Goal: Find specific page/section: Find specific page/section

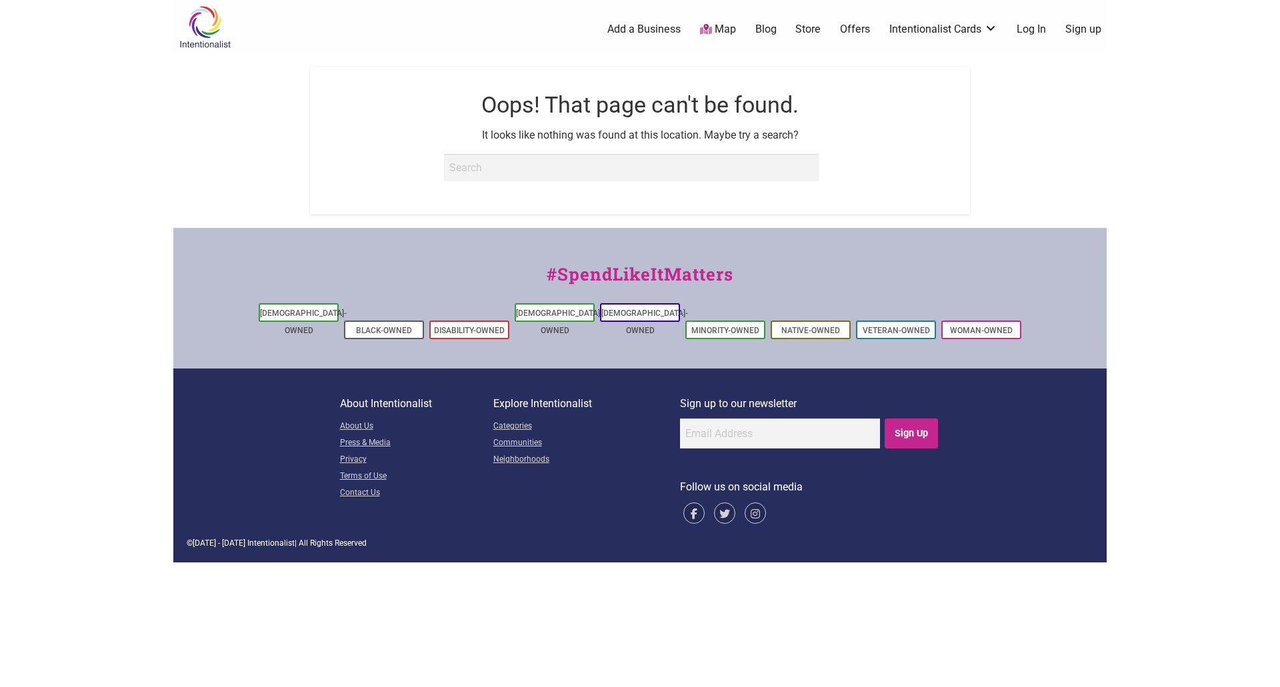
click at [721, 31] on link "Map" at bounding box center [718, 29] width 36 height 15
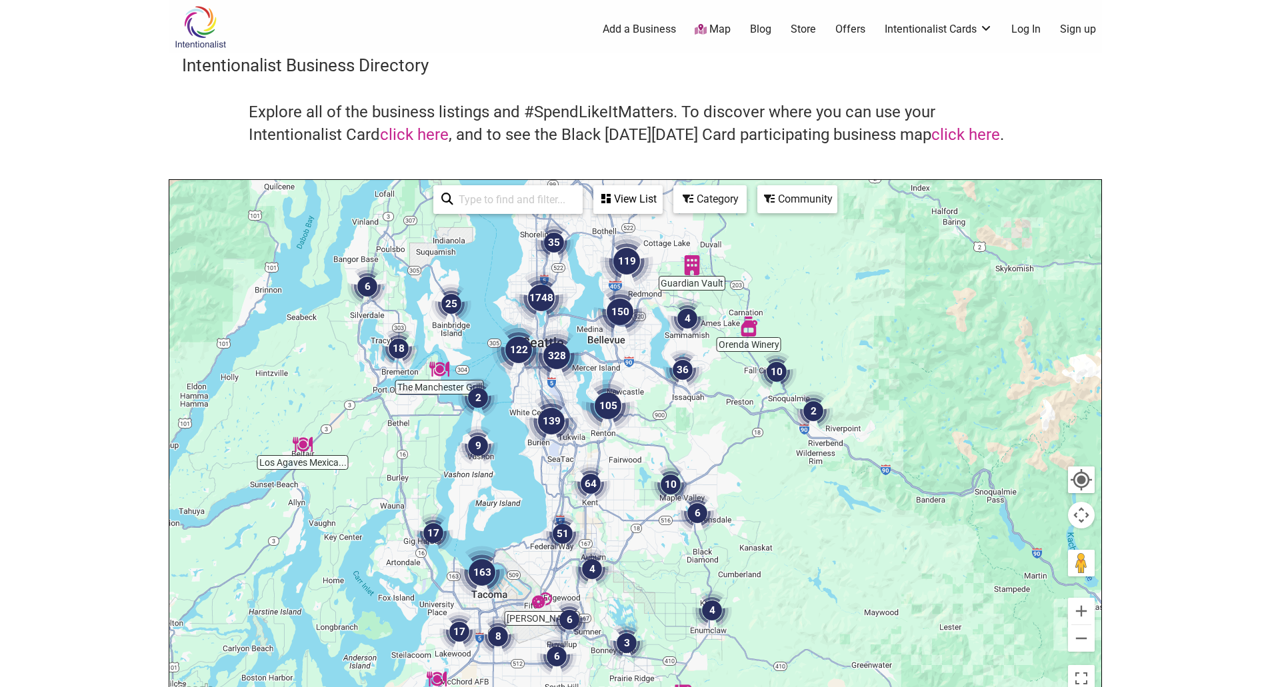
drag, startPoint x: 515, startPoint y: 278, endPoint x: 545, endPoint y: 357, distance: 84.2
click at [545, 357] on img "328" at bounding box center [556, 355] width 53 height 53
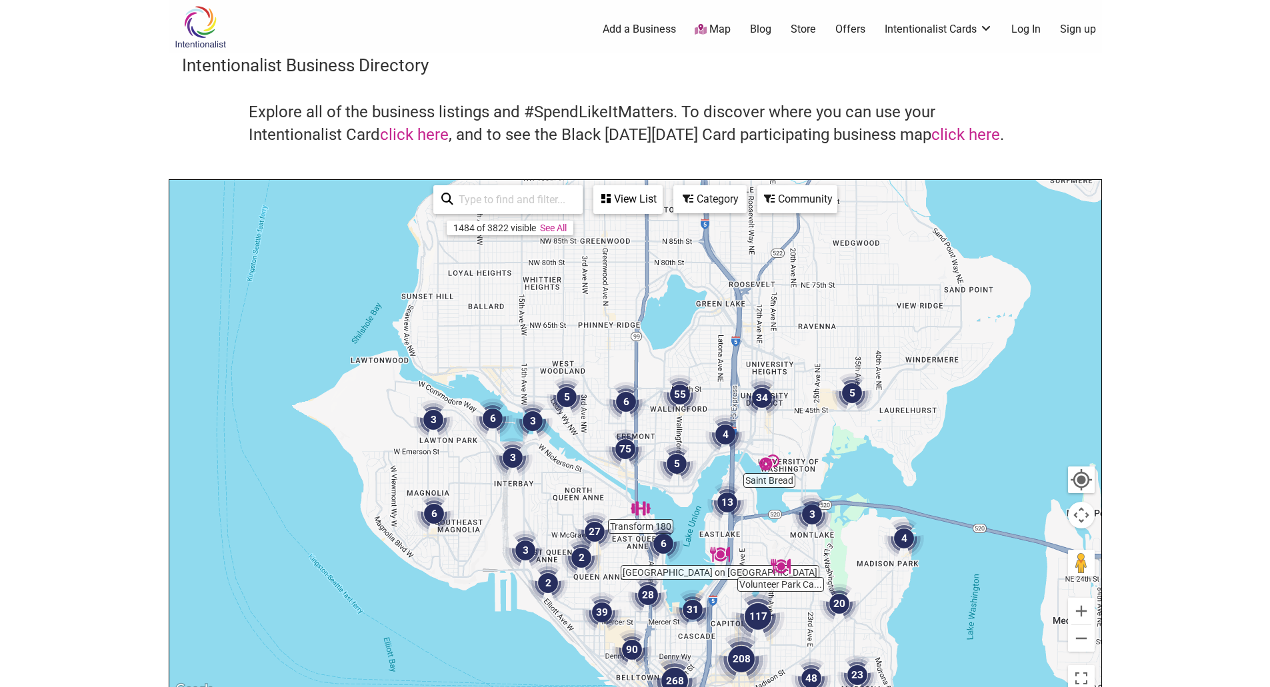
drag, startPoint x: 527, startPoint y: 249, endPoint x: 575, endPoint y: 478, distance: 234.3
click at [575, 478] on div "To navigate, press the arrow keys." at bounding box center [635, 439] width 932 height 519
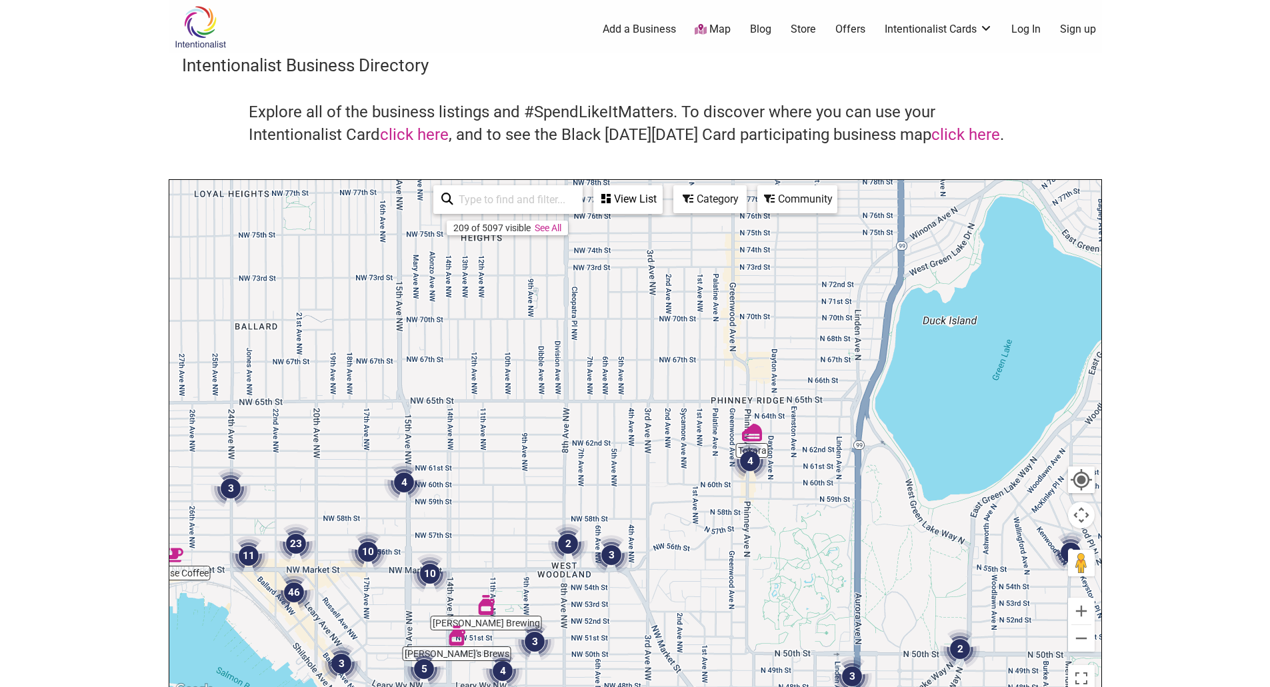
drag, startPoint x: 500, startPoint y: 292, endPoint x: 475, endPoint y: 528, distance: 237.3
click at [475, 528] on div "To navigate, press the arrow keys." at bounding box center [635, 439] width 932 height 519
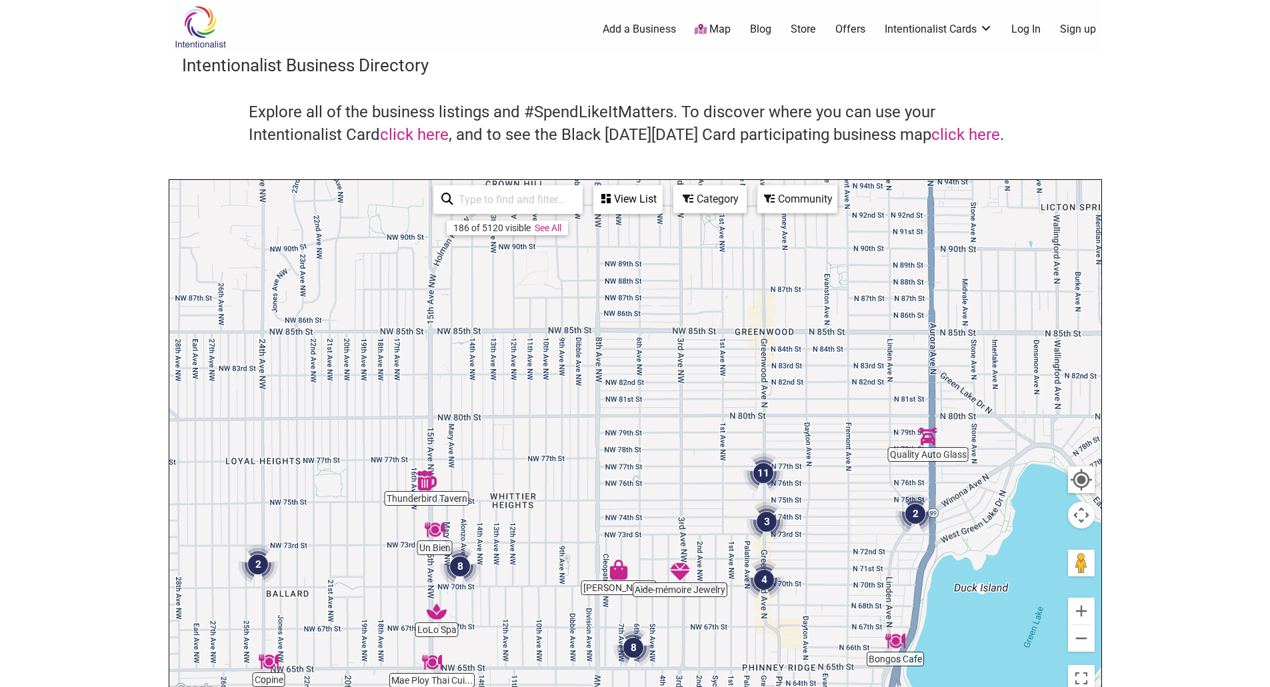
drag, startPoint x: 485, startPoint y: 348, endPoint x: 513, endPoint y: 583, distance: 237.1
click at [513, 583] on div "To navigate, press the arrow keys." at bounding box center [635, 439] width 932 height 519
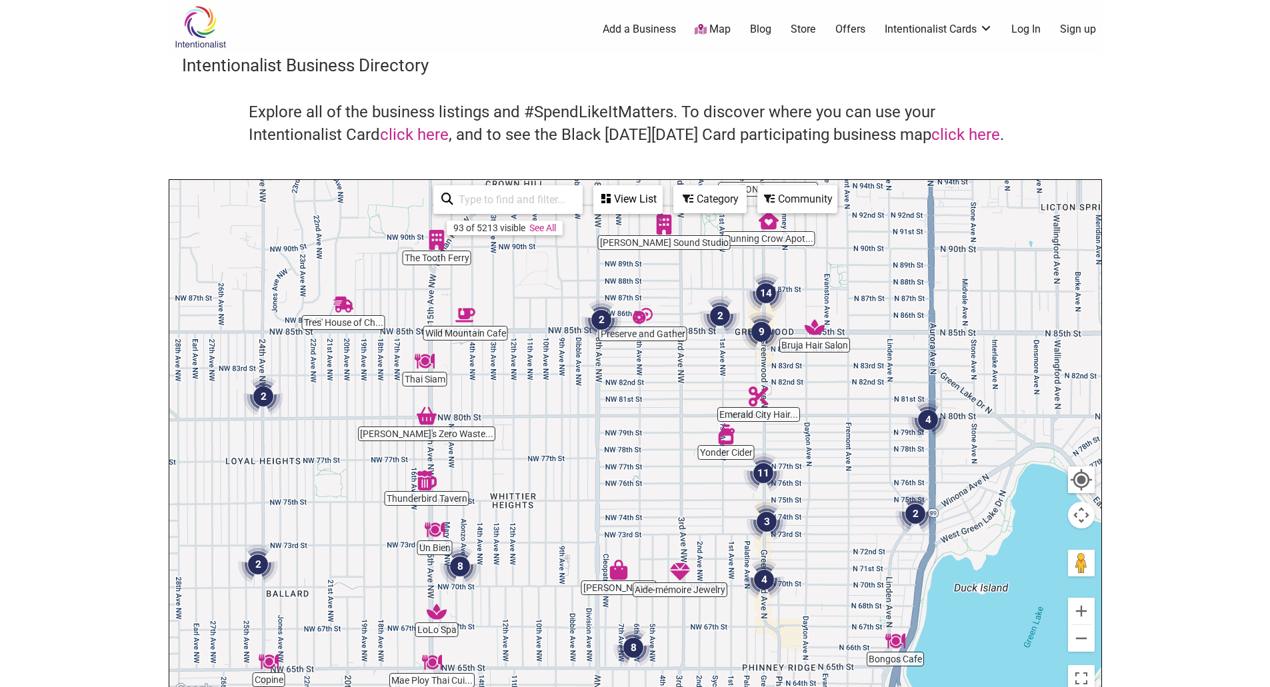
click at [600, 317] on img "2" at bounding box center [601, 320] width 40 height 40
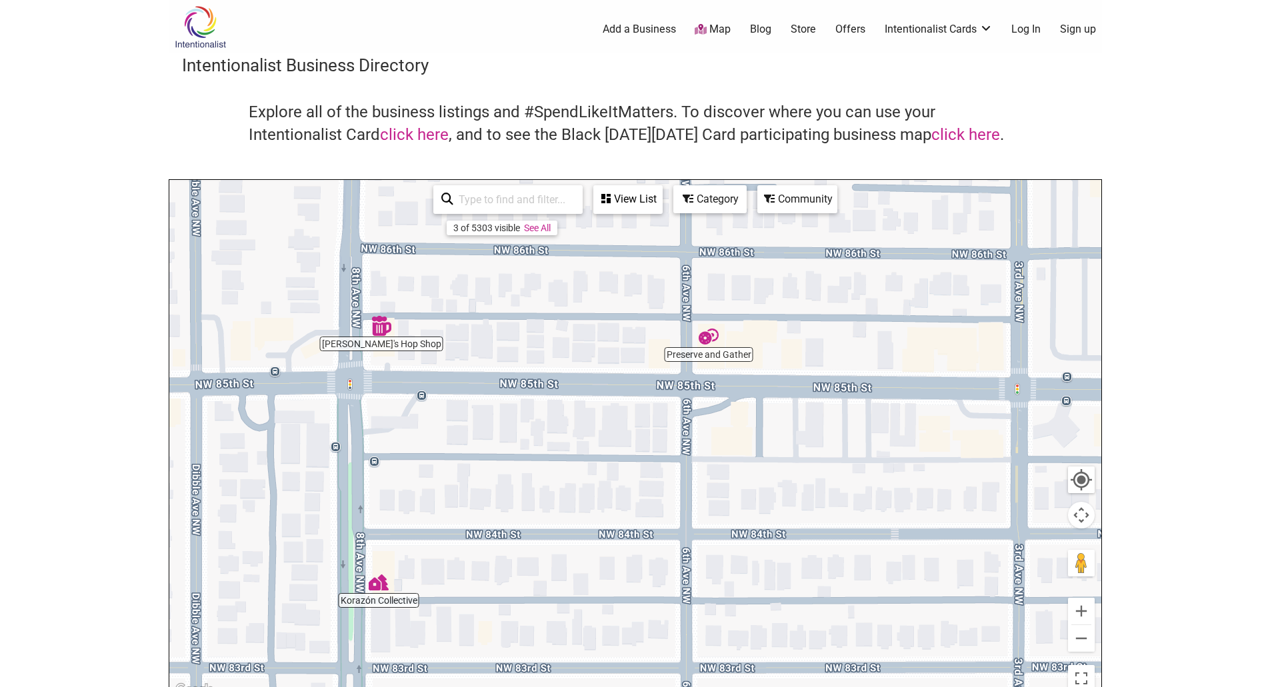
drag, startPoint x: 874, startPoint y: 415, endPoint x: 614, endPoint y: 439, distance: 261.1
click at [614, 439] on div "To navigate, press the arrow keys." at bounding box center [635, 439] width 932 height 519
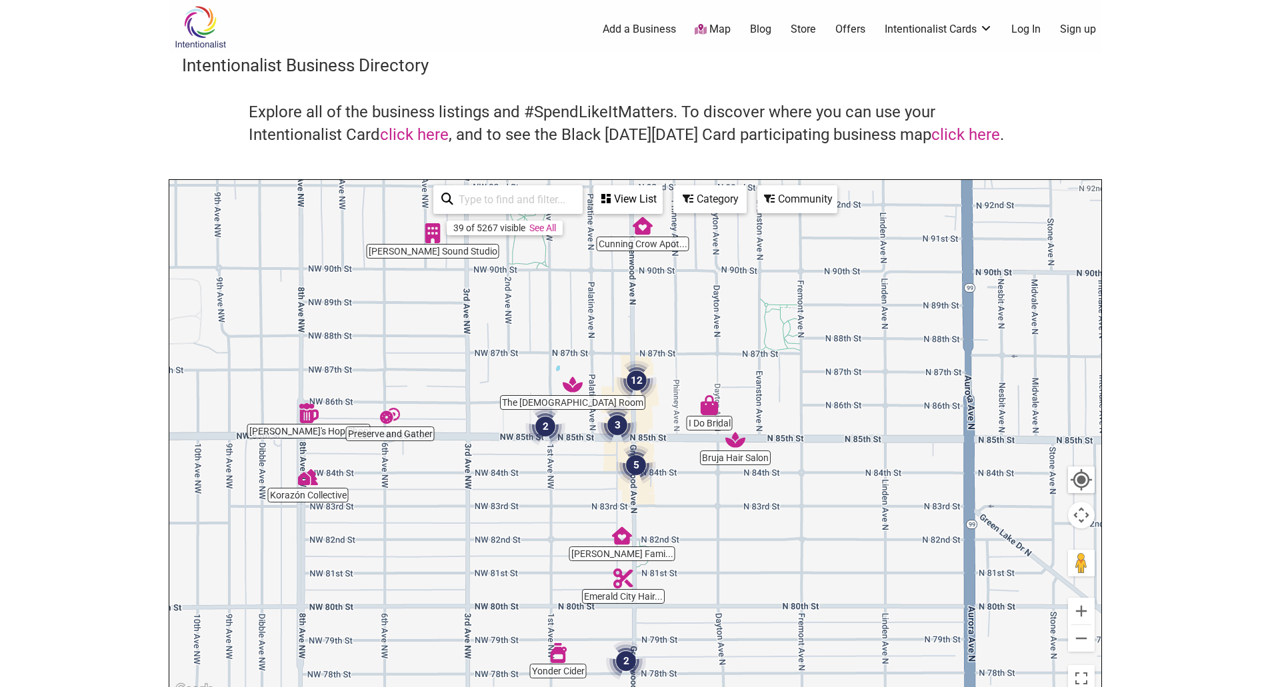
drag, startPoint x: 774, startPoint y: 468, endPoint x: 407, endPoint y: 490, distance: 367.3
click at [407, 490] on div "To navigate, press the arrow keys." at bounding box center [635, 439] width 932 height 519
click at [570, 385] on img "The Ladies Room" at bounding box center [573, 385] width 20 height 20
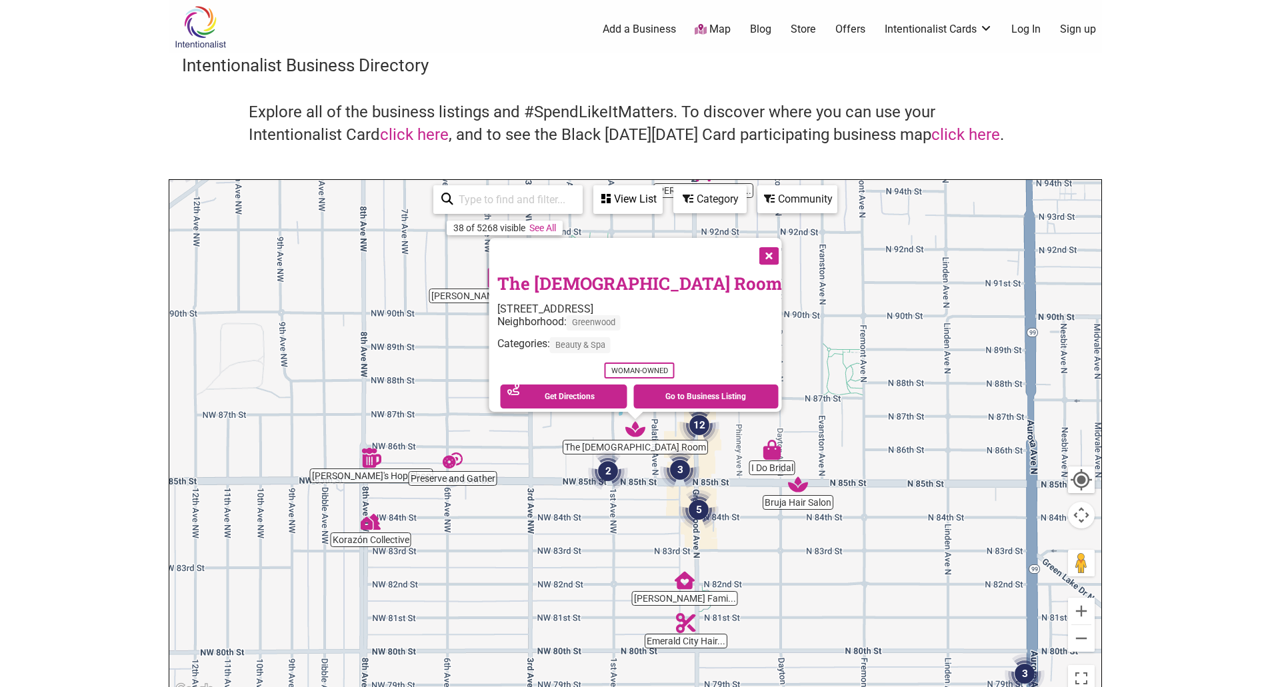
click at [751, 243] on button "Close" at bounding box center [767, 254] width 33 height 33
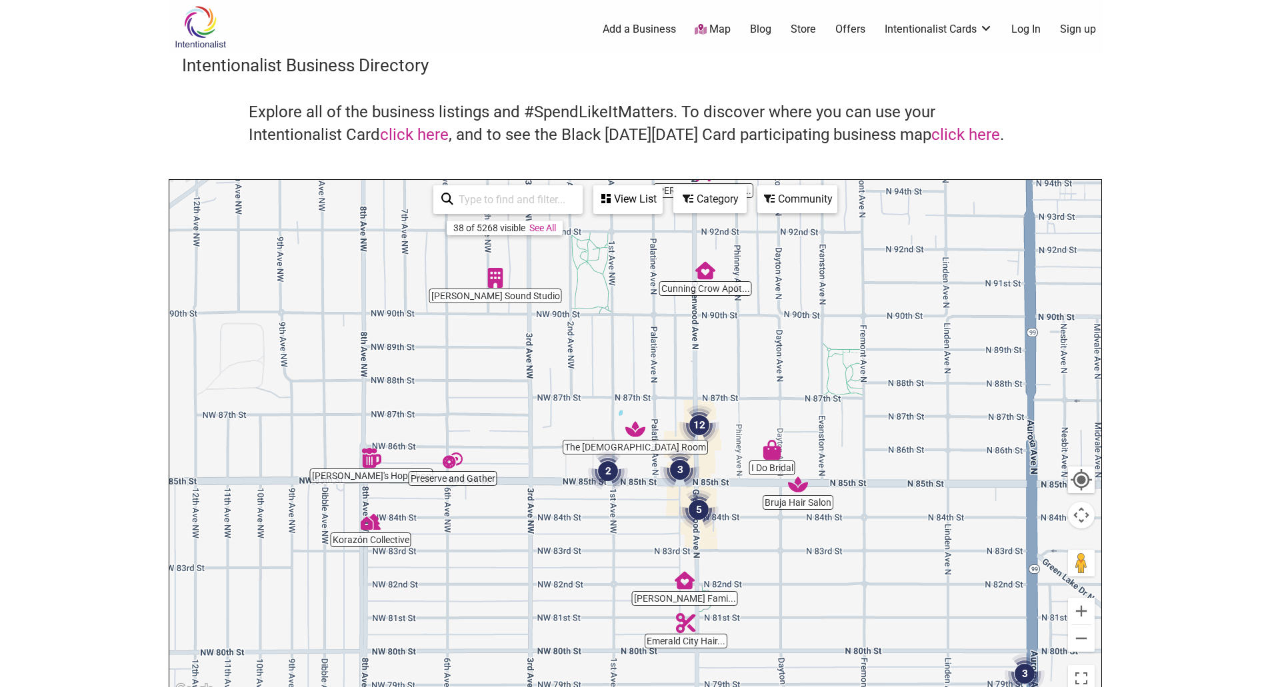
click at [612, 473] on img "2" at bounding box center [608, 471] width 40 height 40
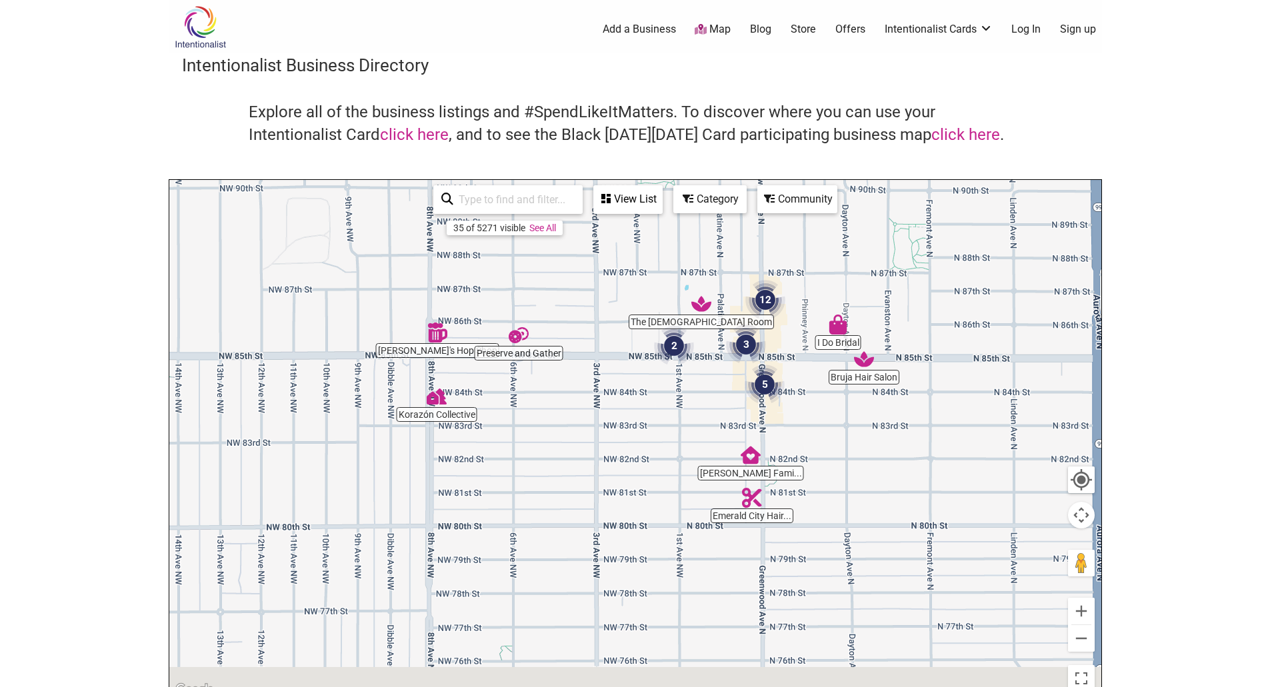
drag, startPoint x: 560, startPoint y: 551, endPoint x: 761, endPoint y: 228, distance: 380.0
click at [761, 228] on div "To navigate, press the arrow keys." at bounding box center [635, 439] width 932 height 519
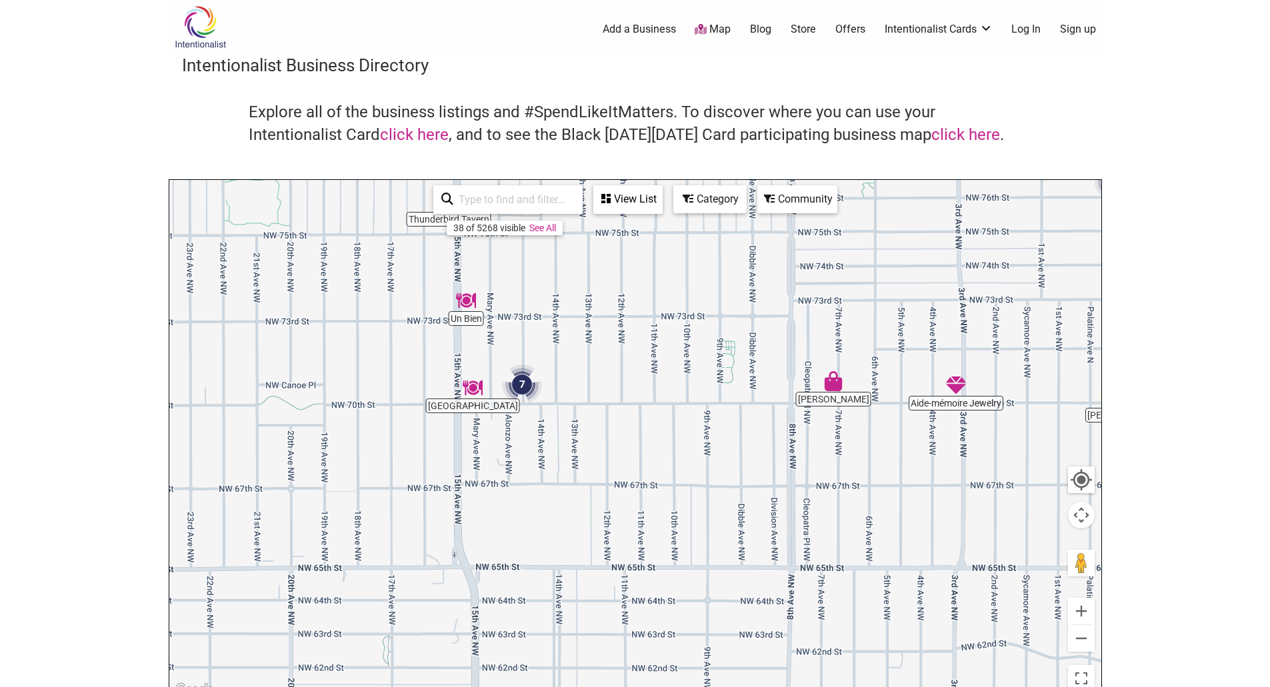
drag, startPoint x: 505, startPoint y: 539, endPoint x: 741, endPoint y: 252, distance: 371.3
click at [741, 252] on div "To navigate, press the arrow keys." at bounding box center [635, 439] width 932 height 519
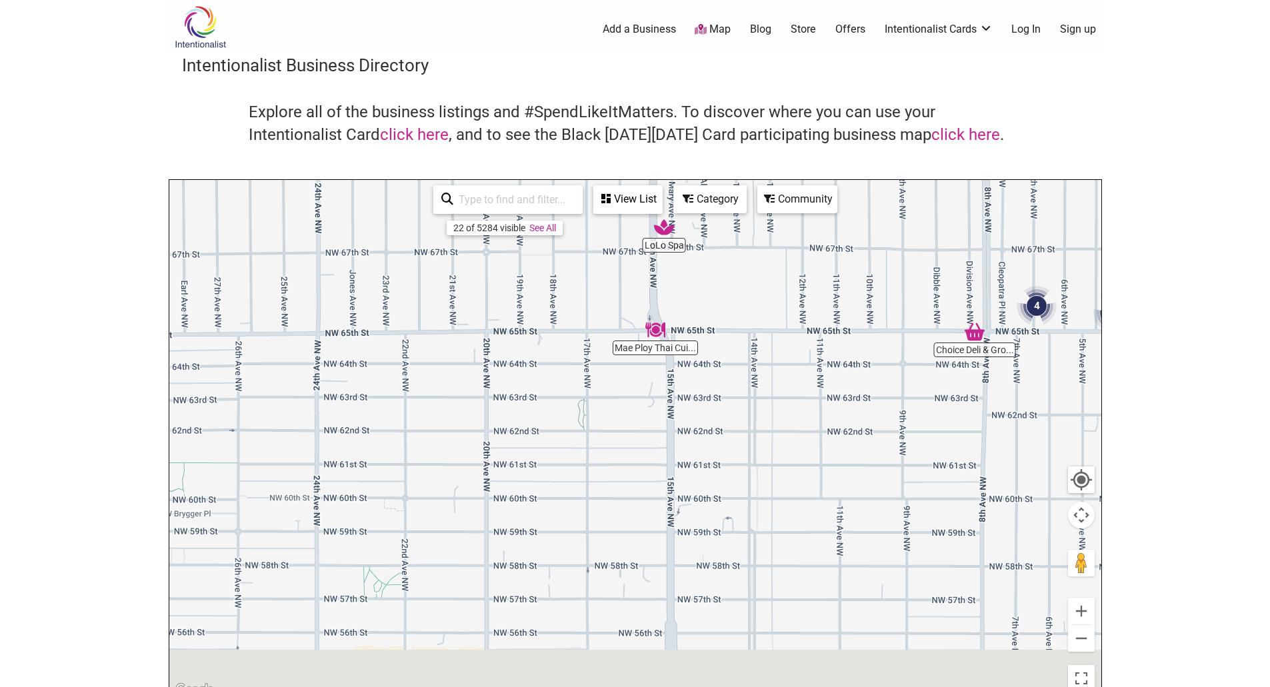
drag, startPoint x: 556, startPoint y: 555, endPoint x: 853, endPoint y: 206, distance: 458.2
click at [853, 206] on div "To navigate, press the arrow keys." at bounding box center [635, 439] width 932 height 519
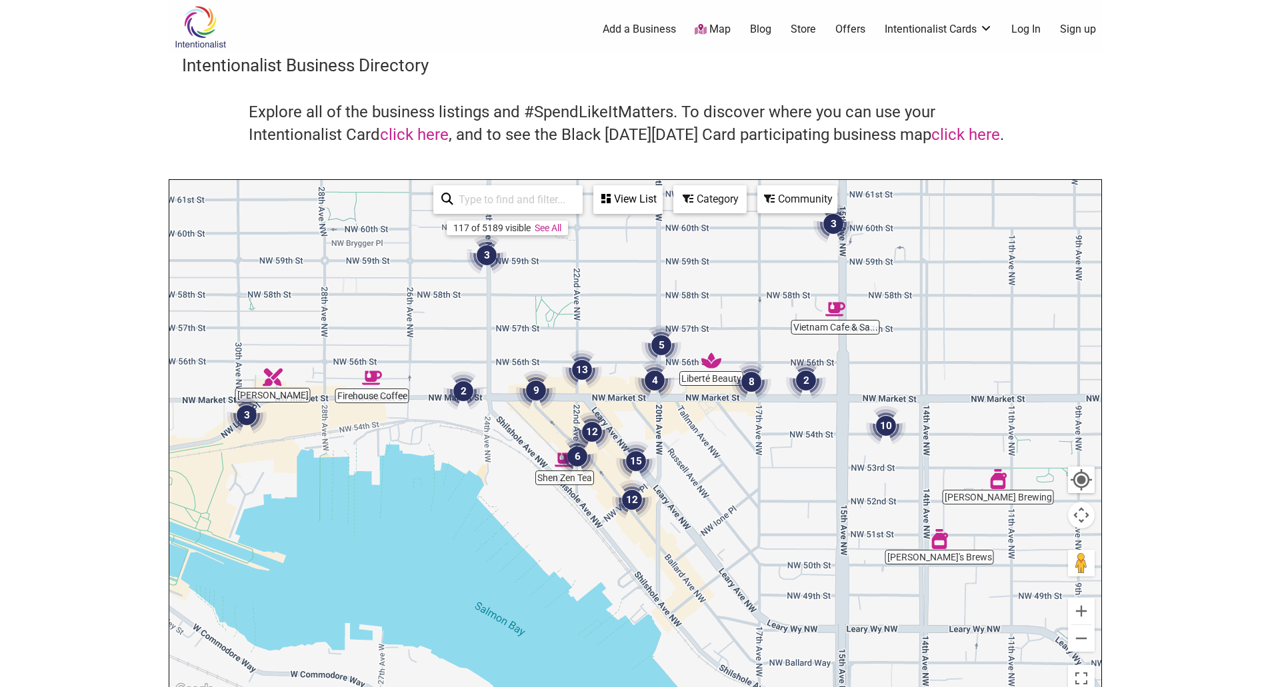
drag, startPoint x: 690, startPoint y: 585, endPoint x: 737, endPoint y: 453, distance: 140.2
click at [737, 453] on div "To navigate, press the arrow keys." at bounding box center [635, 439] width 932 height 519
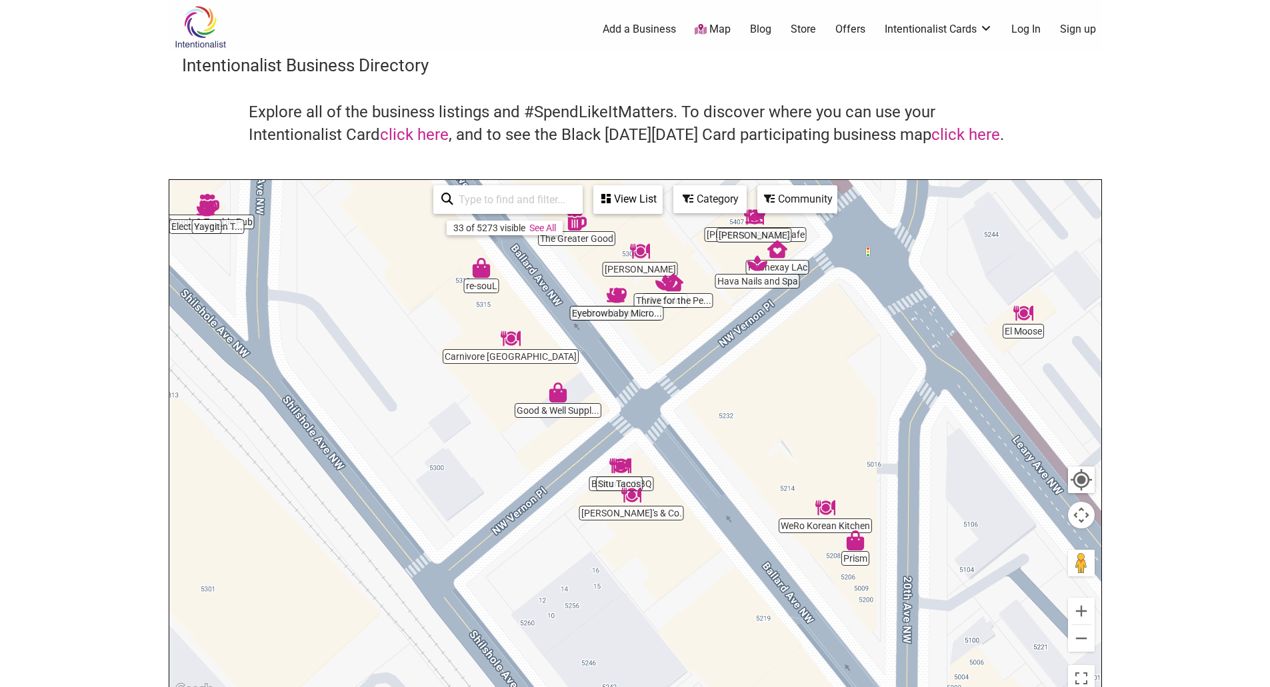
drag, startPoint x: 527, startPoint y: 367, endPoint x: 451, endPoint y: 227, distance: 159.9
click at [451, 227] on div "Alison's Coastal... Anchored Ship Cof... Little Tin Goods... Percy's & Co. El M…" at bounding box center [635, 439] width 932 height 519
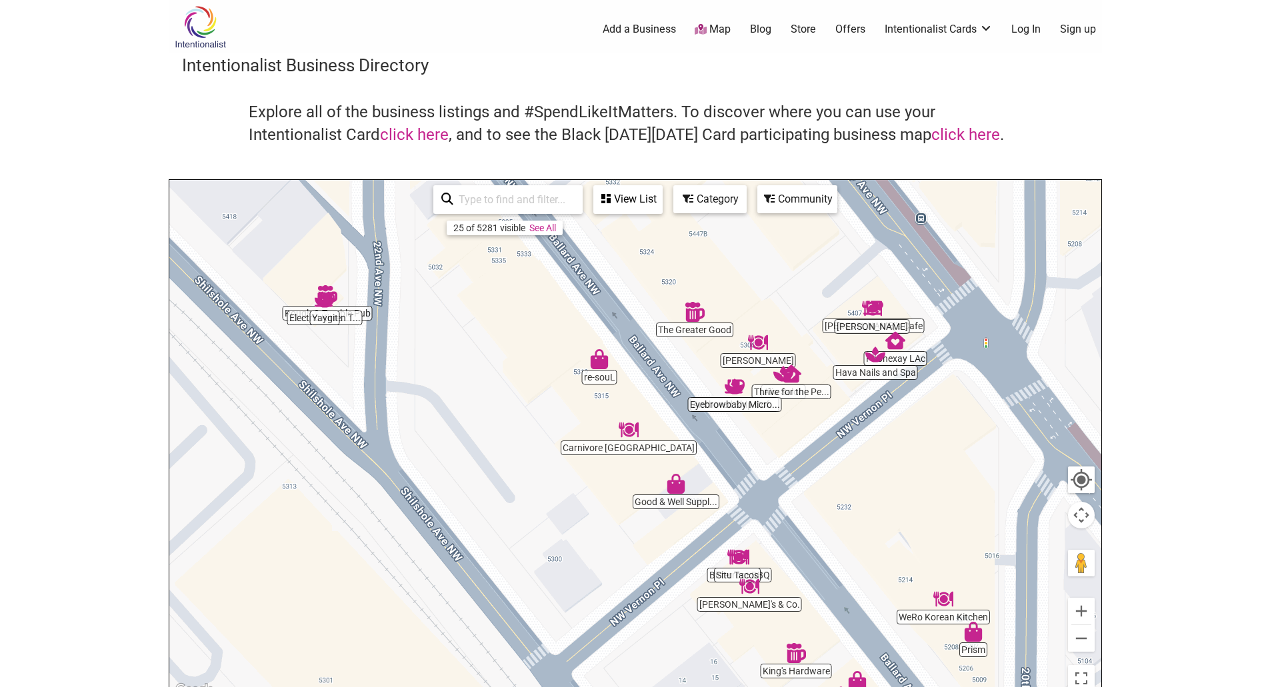
drag, startPoint x: 638, startPoint y: 408, endPoint x: 817, endPoint y: 579, distance: 247.5
click at [817, 579] on div "To navigate, press the arrow keys." at bounding box center [635, 439] width 932 height 519
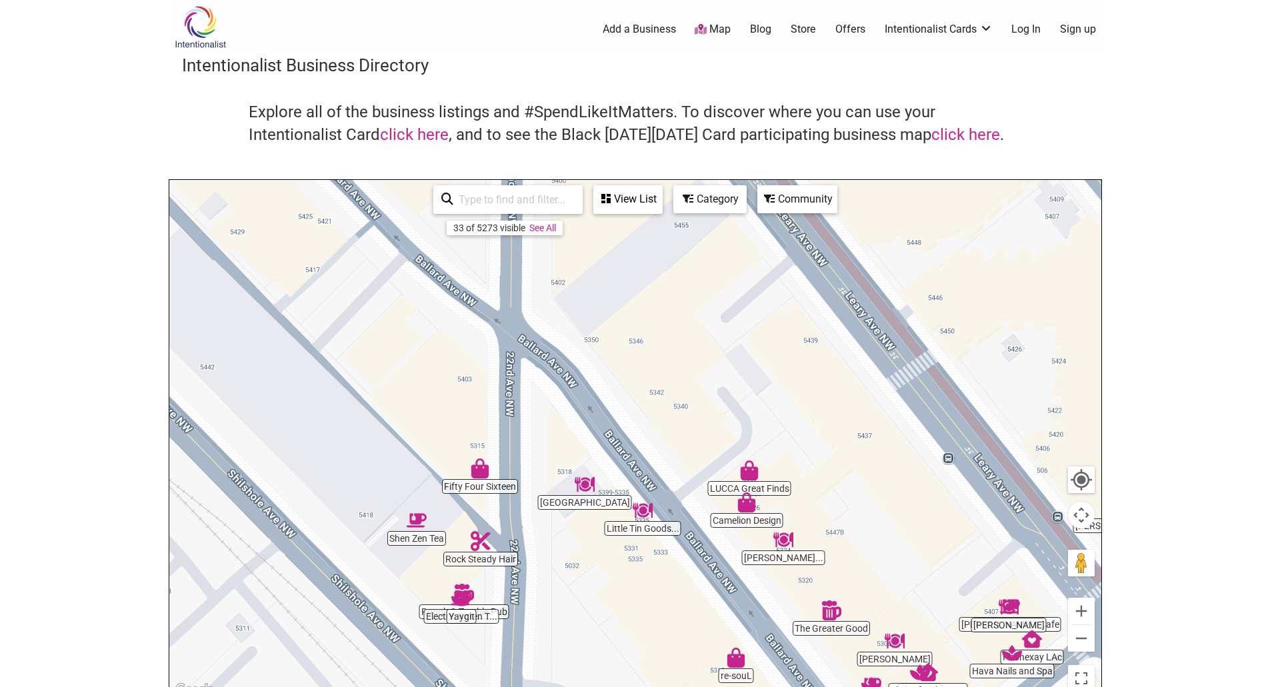
drag, startPoint x: 468, startPoint y: 343, endPoint x: 607, endPoint y: 651, distance: 337.8
click at [607, 651] on div "To navigate, press the arrow keys." at bounding box center [635, 439] width 932 height 519
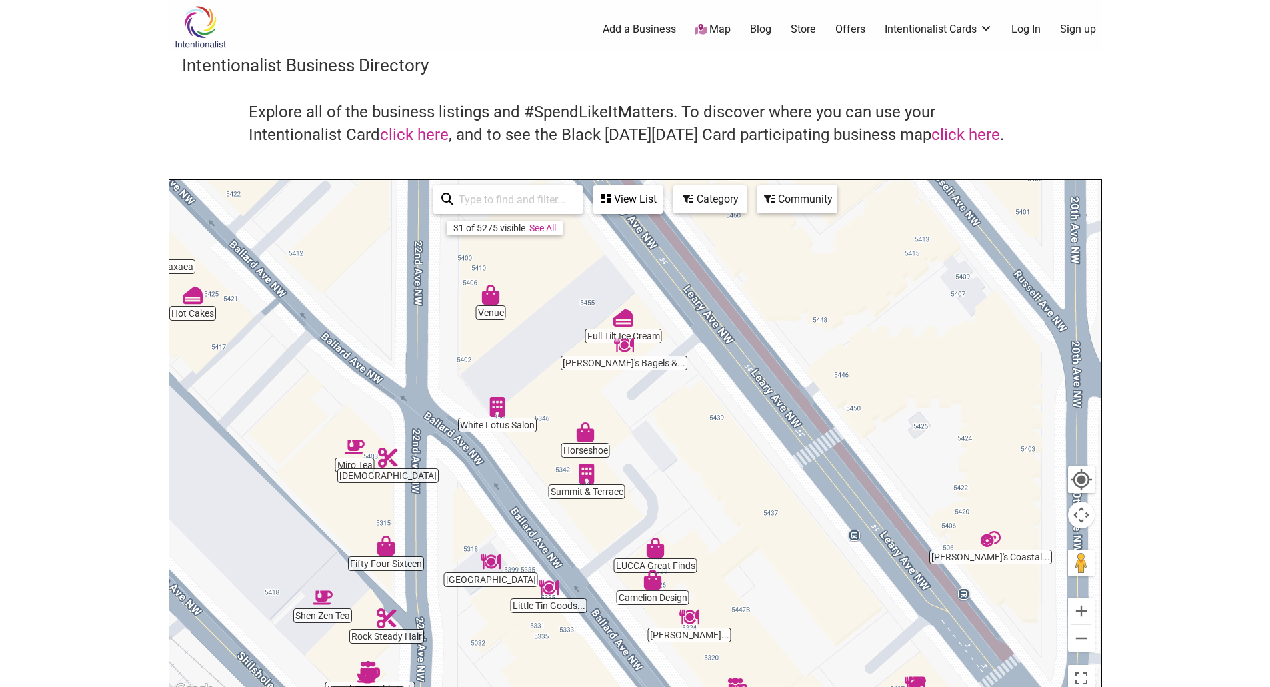
drag, startPoint x: 496, startPoint y: 360, endPoint x: 401, endPoint y: 435, distance: 121.0
click at [401, 435] on div "To navigate, press the arrow keys." at bounding box center [635, 439] width 932 height 519
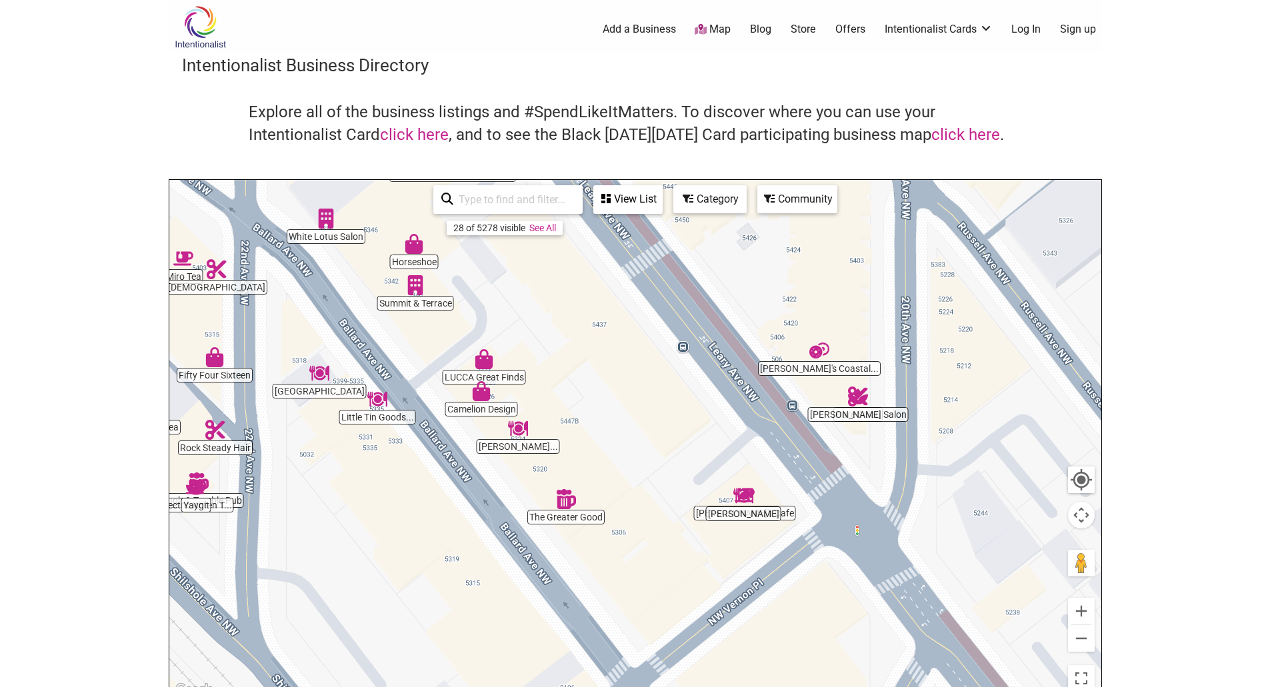
drag, startPoint x: 823, startPoint y: 515, endPoint x: 650, endPoint y: 327, distance: 255.3
click at [650, 327] on div "To navigate, press the arrow keys." at bounding box center [635, 439] width 932 height 519
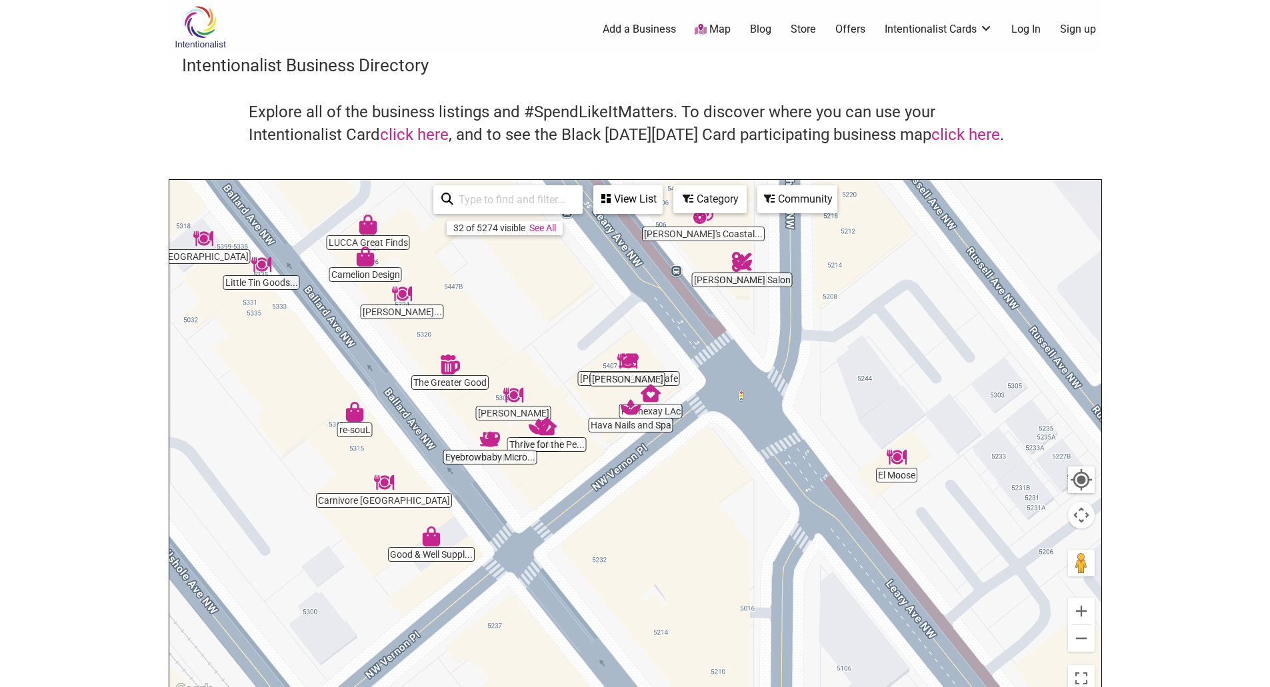
drag, startPoint x: 703, startPoint y: 428, endPoint x: 581, endPoint y: 286, distance: 187.2
click at [581, 286] on div "To navigate, press the arrow keys." at bounding box center [635, 439] width 932 height 519
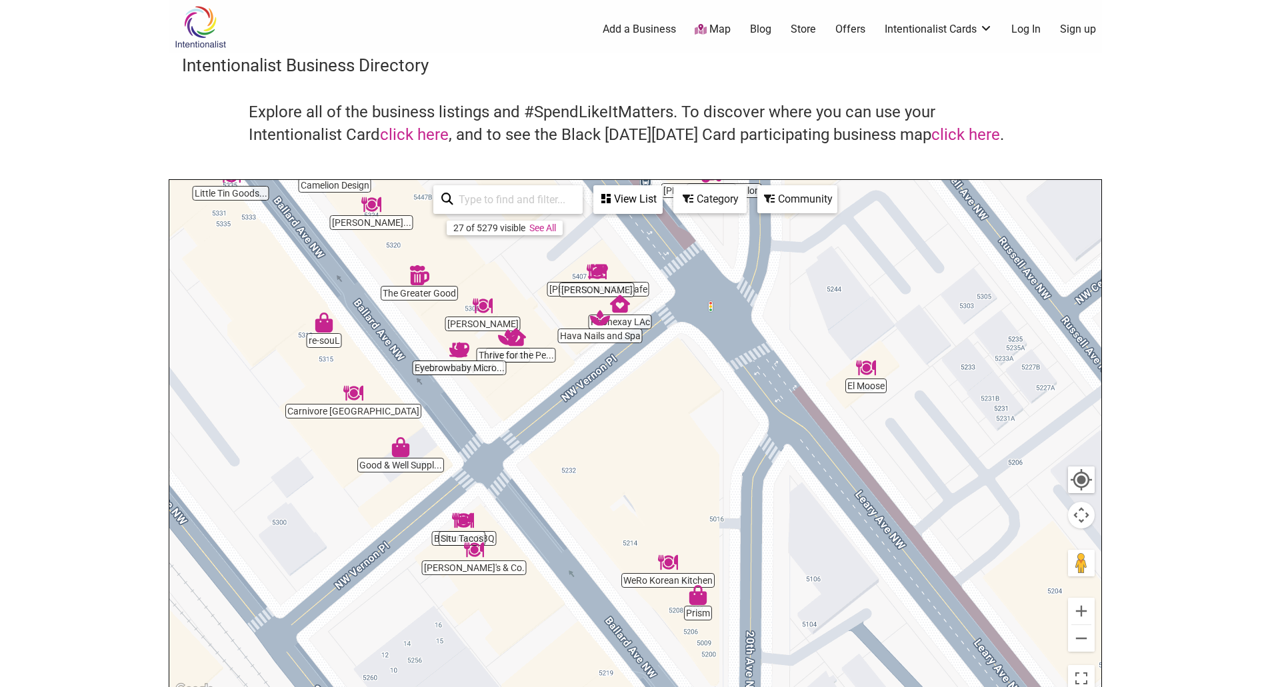
drag, startPoint x: 709, startPoint y: 577, endPoint x: 682, endPoint y: 489, distance: 91.3
click at [682, 489] on div "To navigate, press the arrow keys." at bounding box center [635, 439] width 932 height 519
